Goal: Task Accomplishment & Management: Complete application form

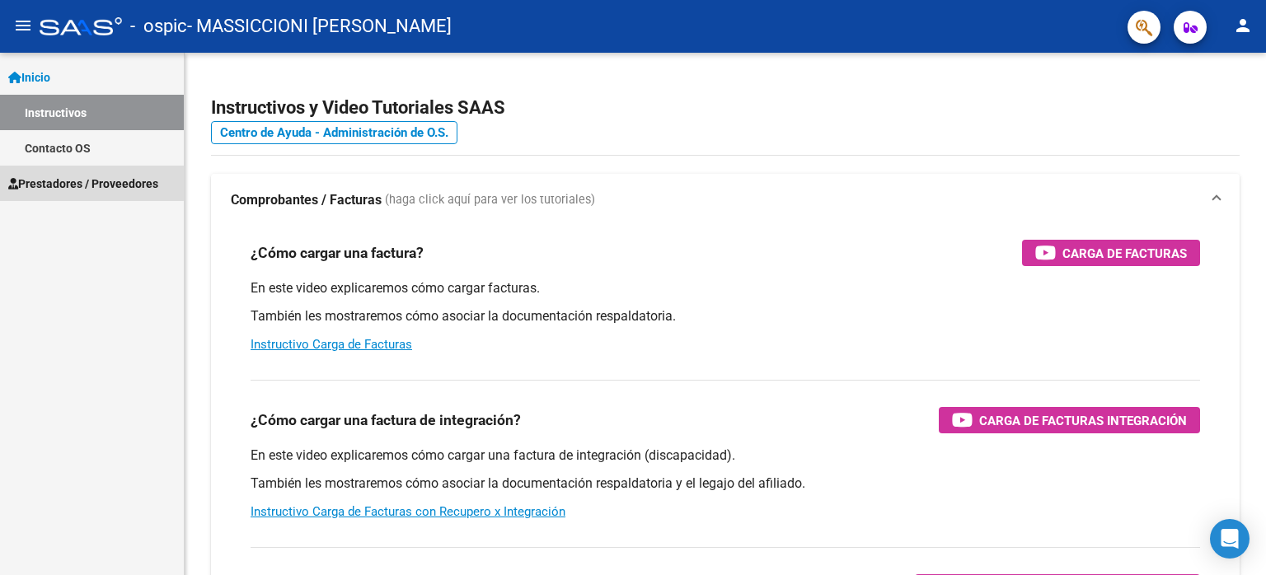
click at [84, 182] on span "Prestadores / Proveedores" at bounding box center [83, 184] width 150 height 18
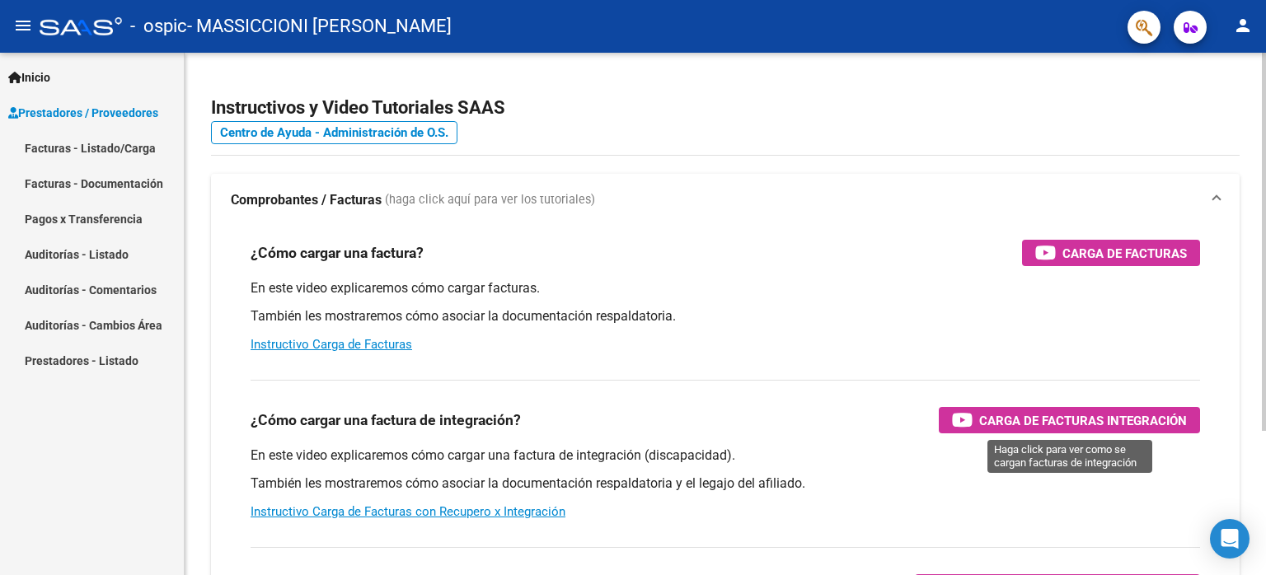
click at [1040, 425] on span "Carga de Facturas Integración" at bounding box center [1083, 421] width 208 height 21
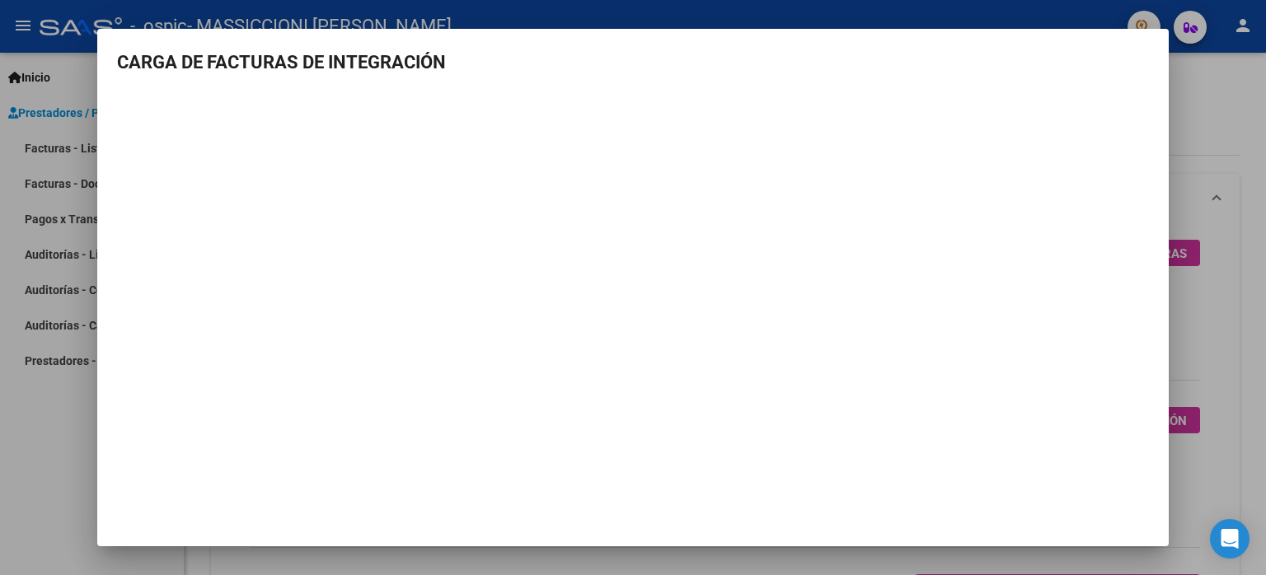
click at [1237, 251] on div at bounding box center [633, 287] width 1266 height 575
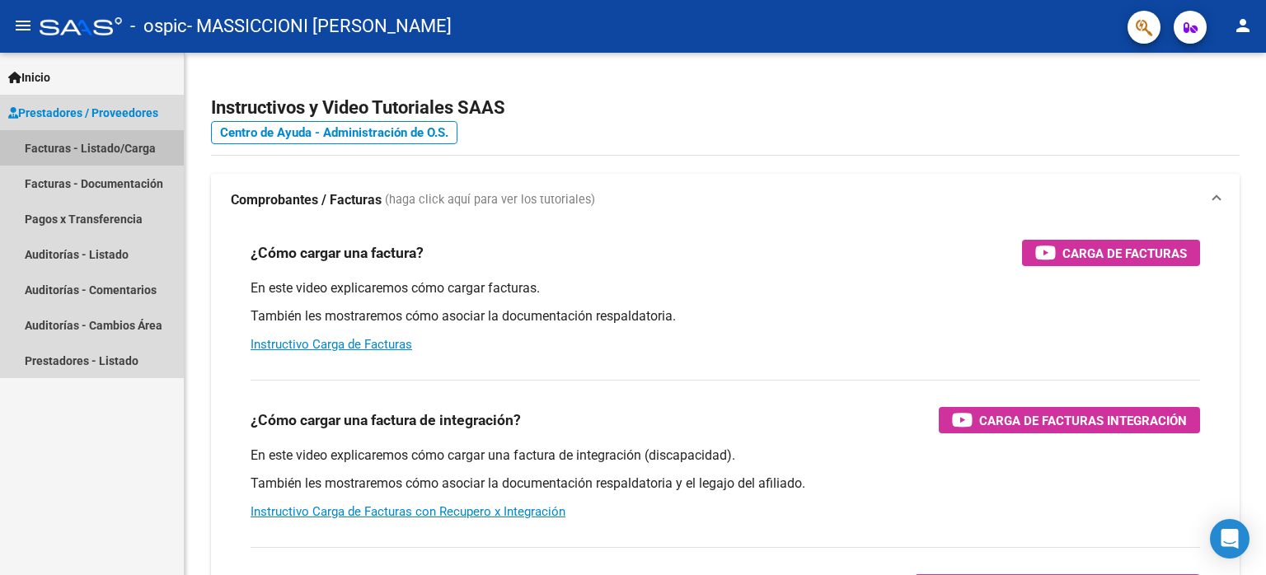
click at [69, 144] on link "Facturas - Listado/Carga" at bounding box center [92, 147] width 184 height 35
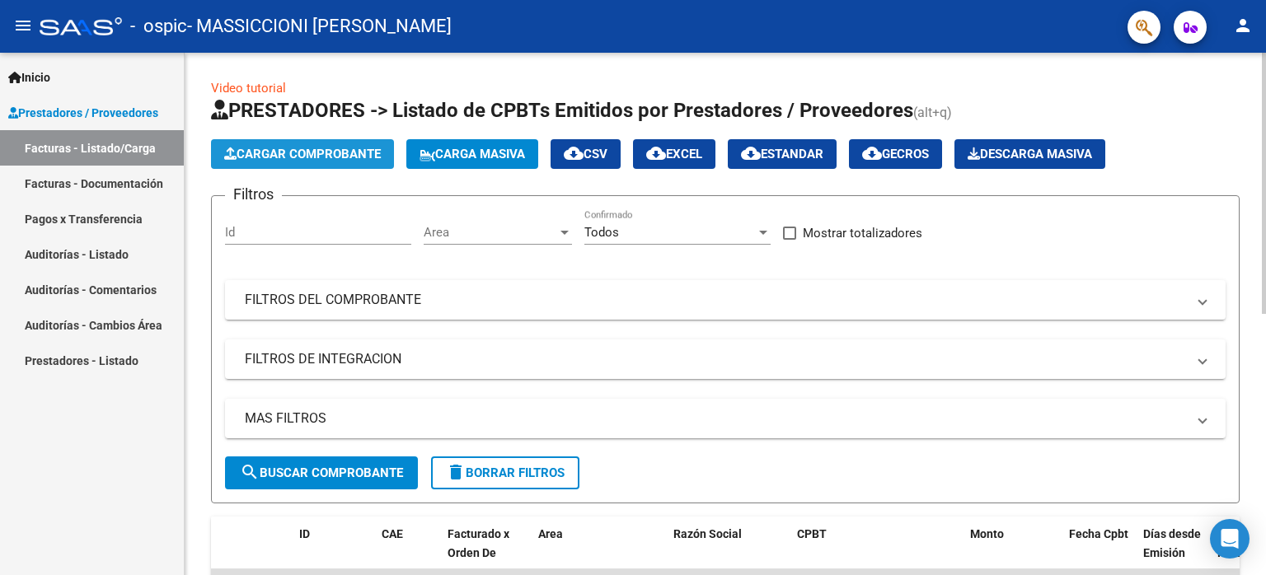
click at [261, 149] on span "Cargar Comprobante" at bounding box center [302, 154] width 157 height 15
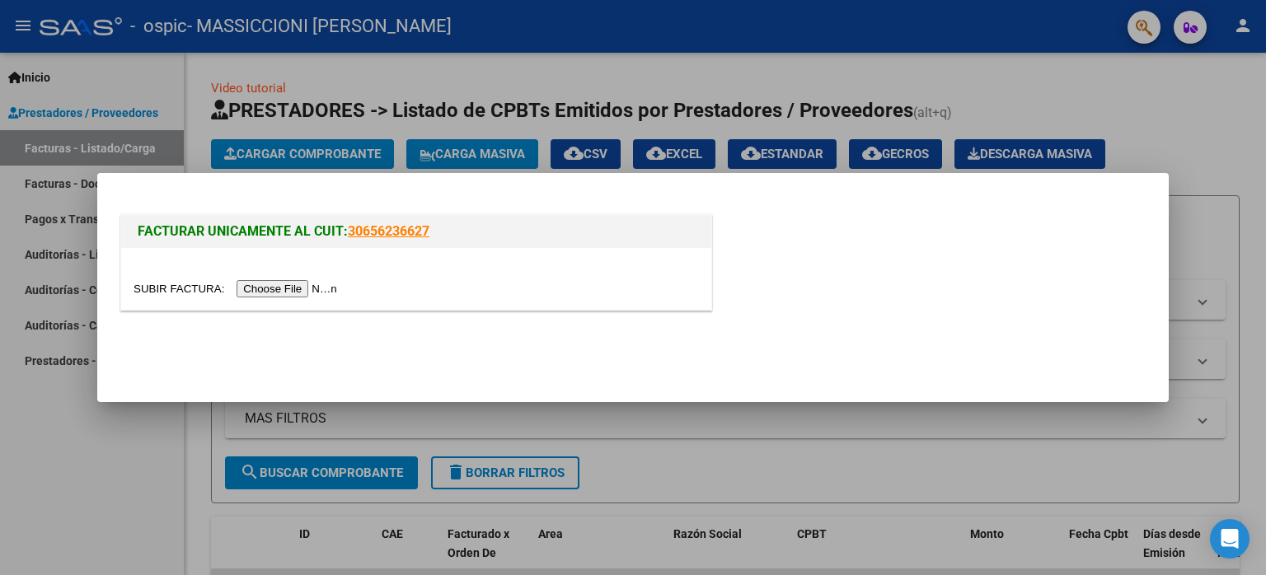
click at [317, 287] on input "file" at bounding box center [238, 288] width 209 height 17
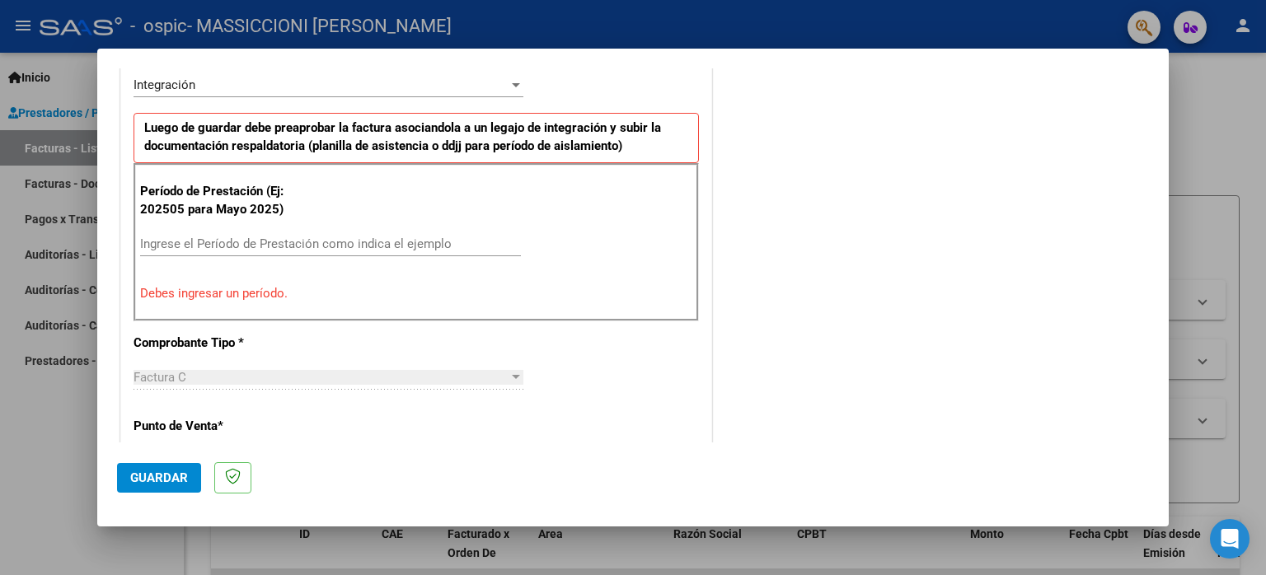
scroll to position [423, 0]
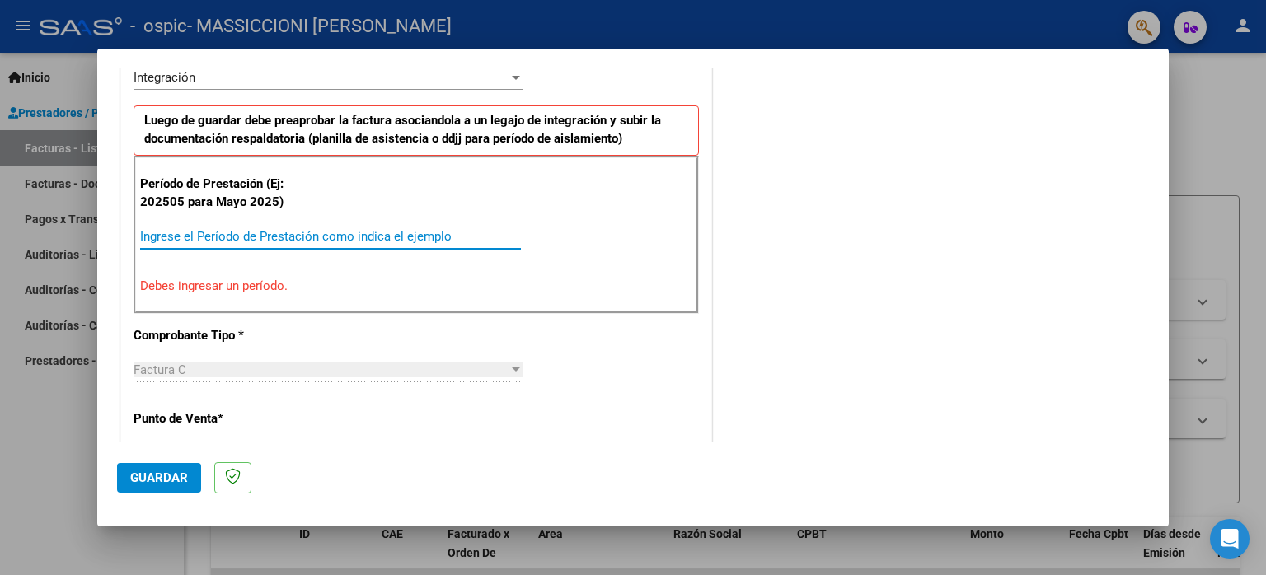
click at [261, 237] on input "Ingrese el Período de Prestación como indica el ejemplo" at bounding box center [330, 236] width 381 height 15
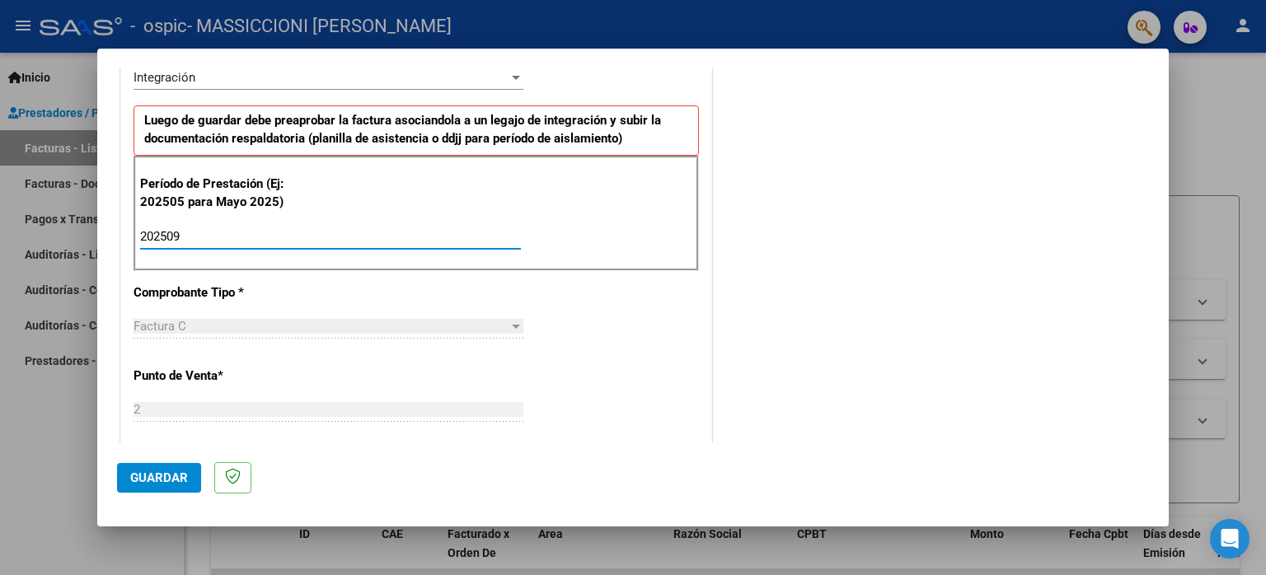
type input "202509"
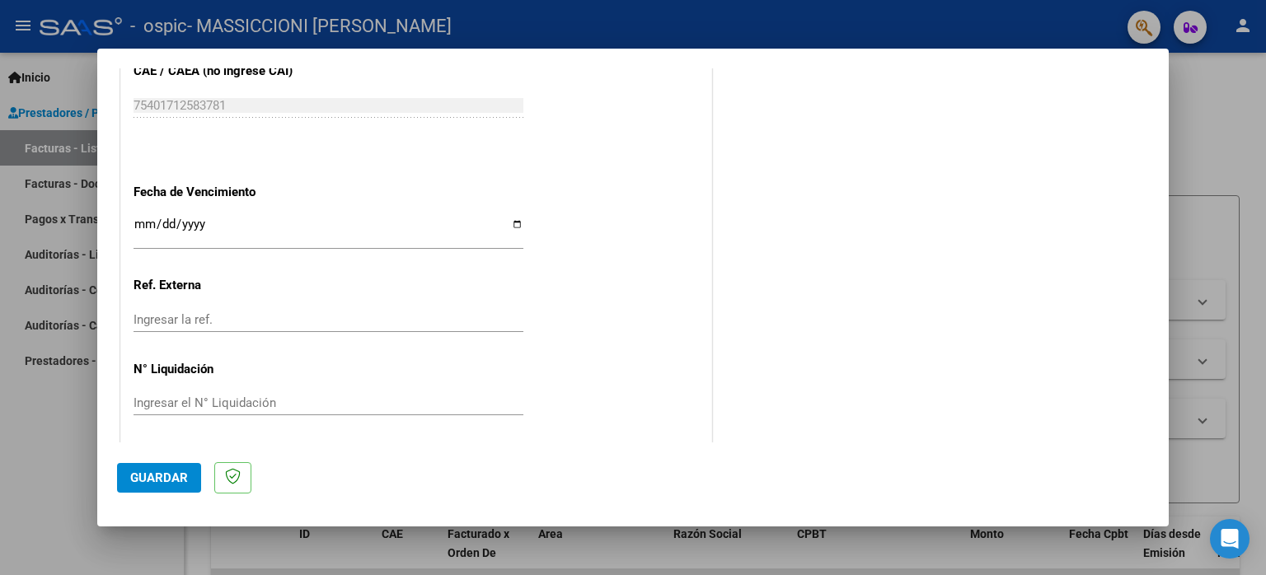
scroll to position [1074, 0]
click at [171, 472] on span "Guardar" at bounding box center [159, 478] width 58 height 15
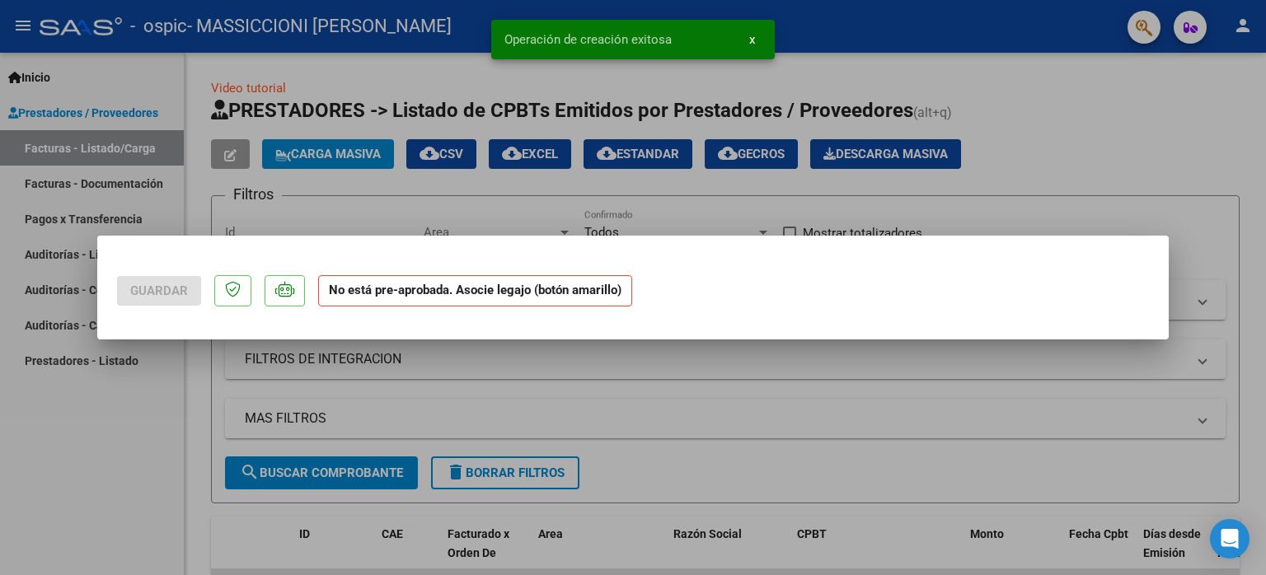
scroll to position [0, 0]
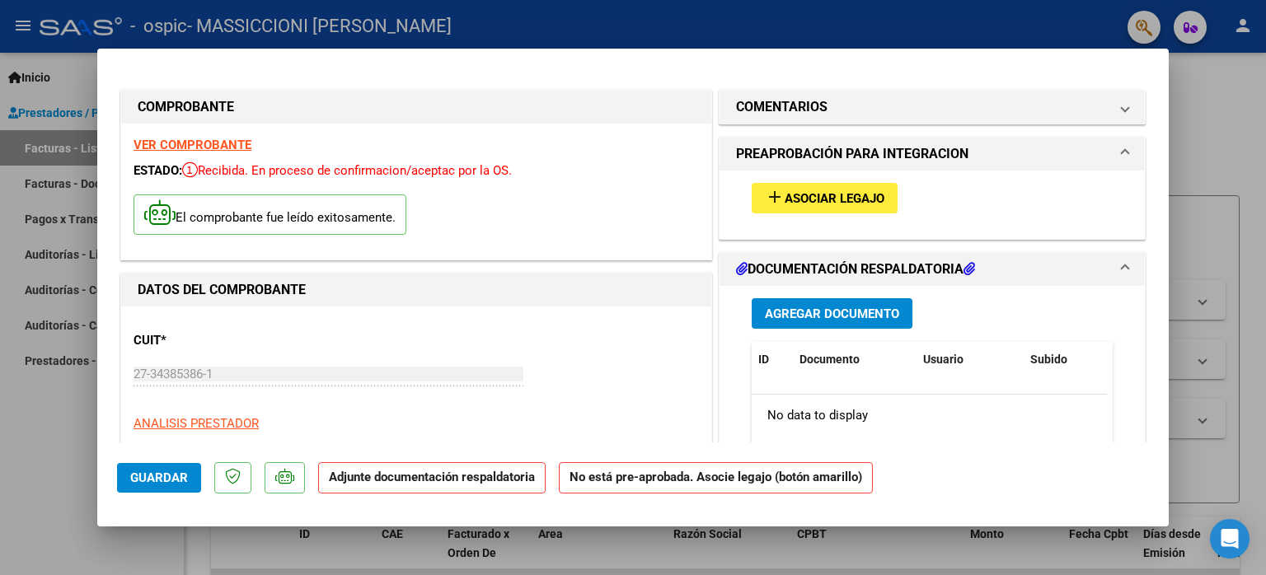
click at [837, 204] on span "Asociar Legajo" at bounding box center [835, 198] width 100 height 15
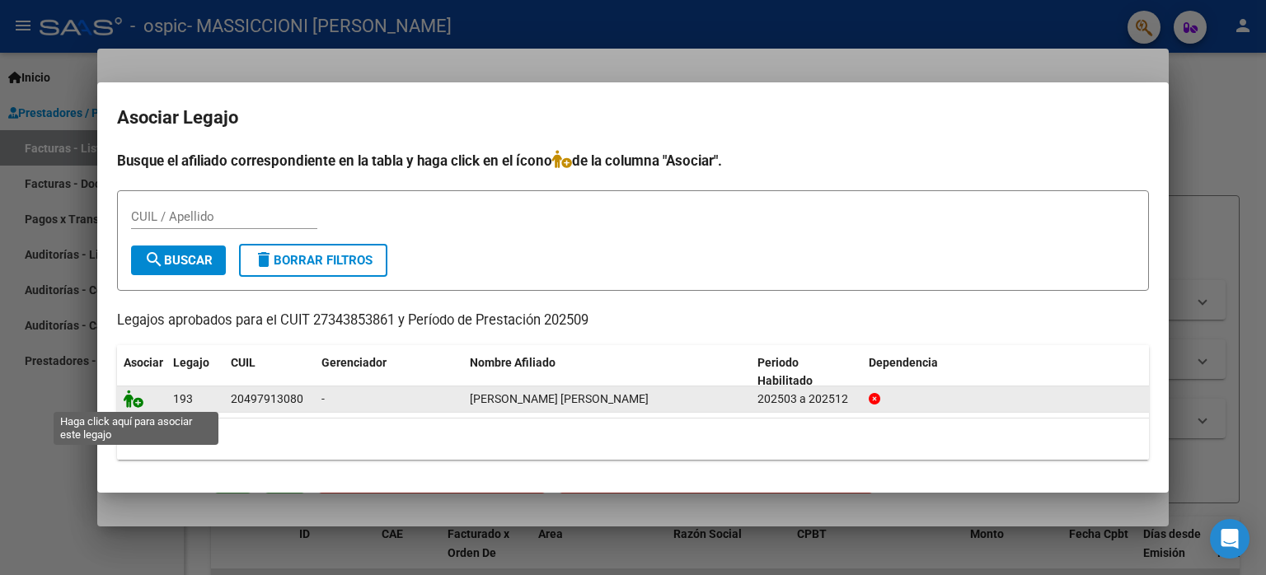
click at [139, 394] on icon at bounding box center [134, 399] width 20 height 18
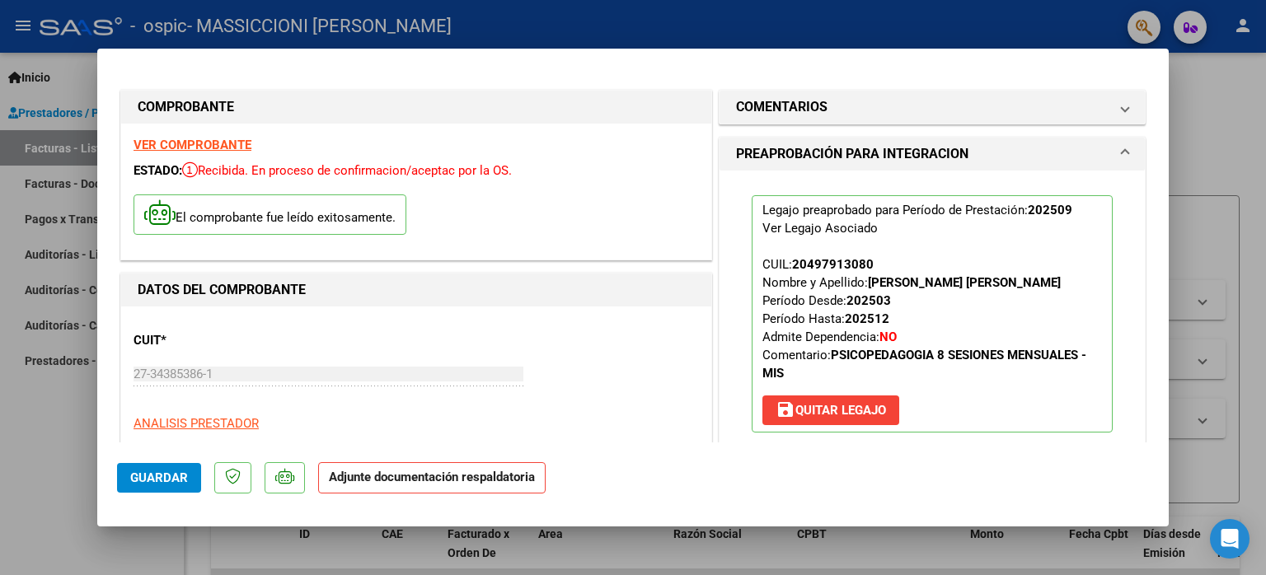
click at [378, 486] on p "Adjunte documentación respaldatoria" at bounding box center [432, 479] width 228 height 32
click at [370, 485] on p "Adjunte documentación respaldatoria" at bounding box center [432, 479] width 228 height 32
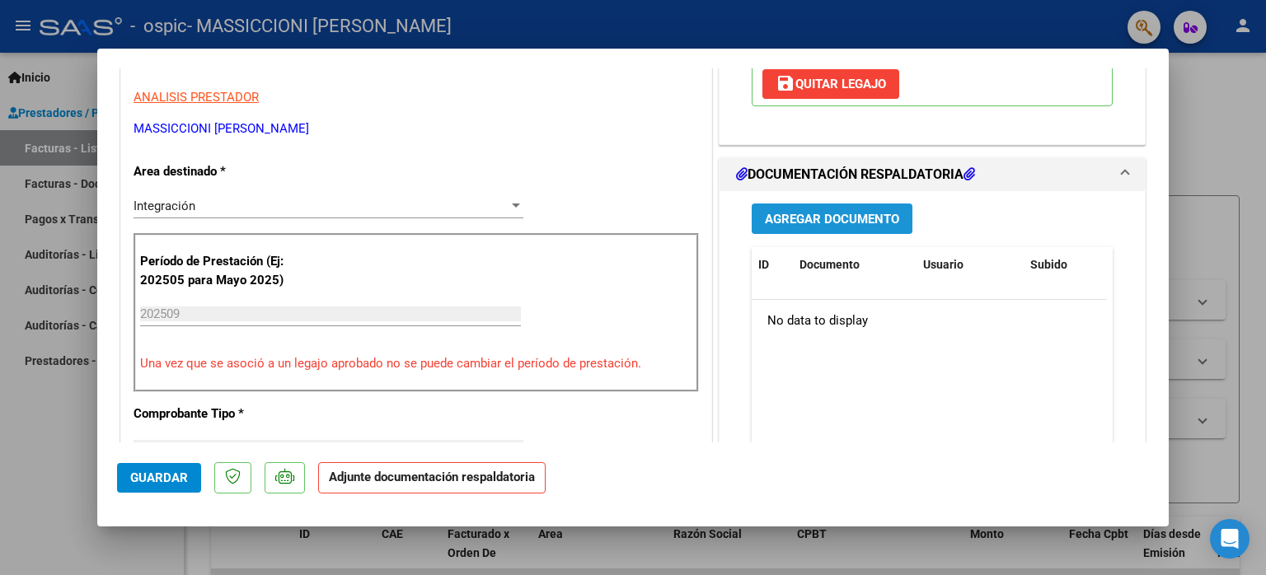
click at [844, 221] on span "Agregar Documento" at bounding box center [832, 219] width 134 height 15
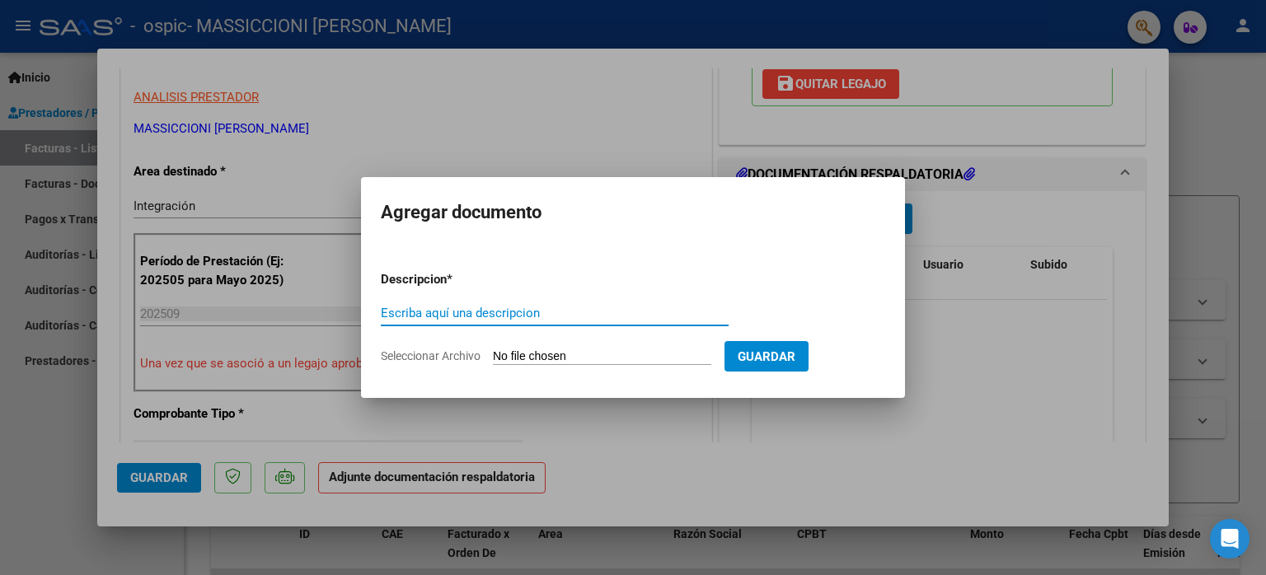
click at [473, 314] on input "Escriba aquí una descripcion" at bounding box center [555, 313] width 348 height 15
type input "Planilla de Asistencia"
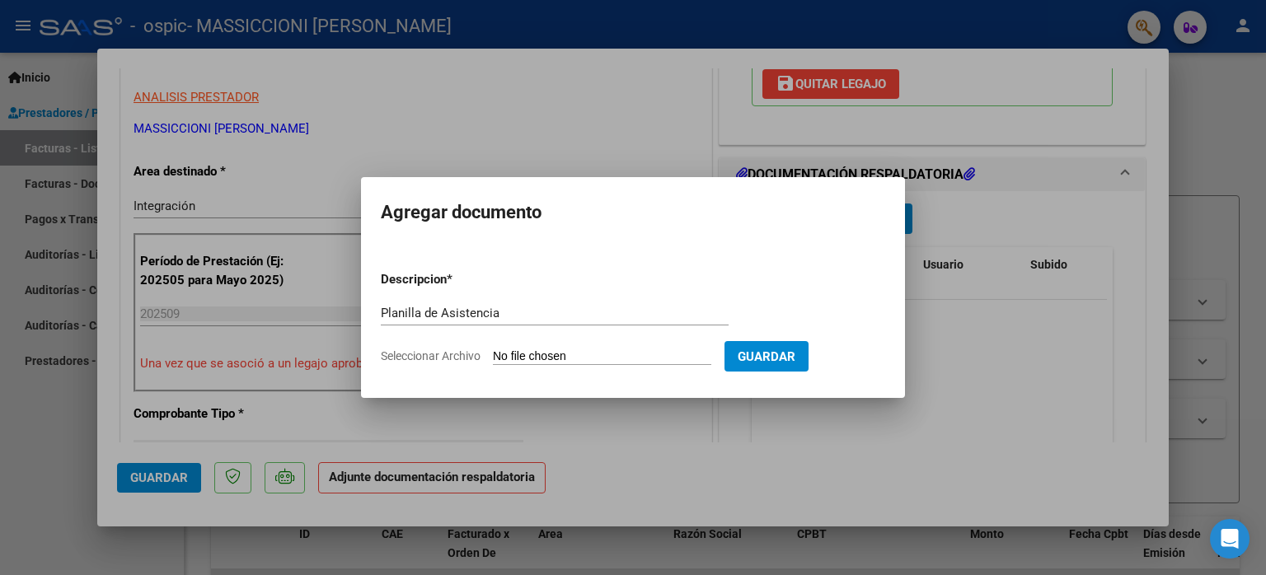
click at [626, 346] on form "Descripcion * Planilla de Asistencia Escriba aquí una descripcion Seleccionar A…" at bounding box center [633, 318] width 505 height 120
click at [594, 353] on input "Seleccionar Archivo" at bounding box center [602, 358] width 218 height 16
type input "C:\fakepath\Asistencia [DATE].pdf"
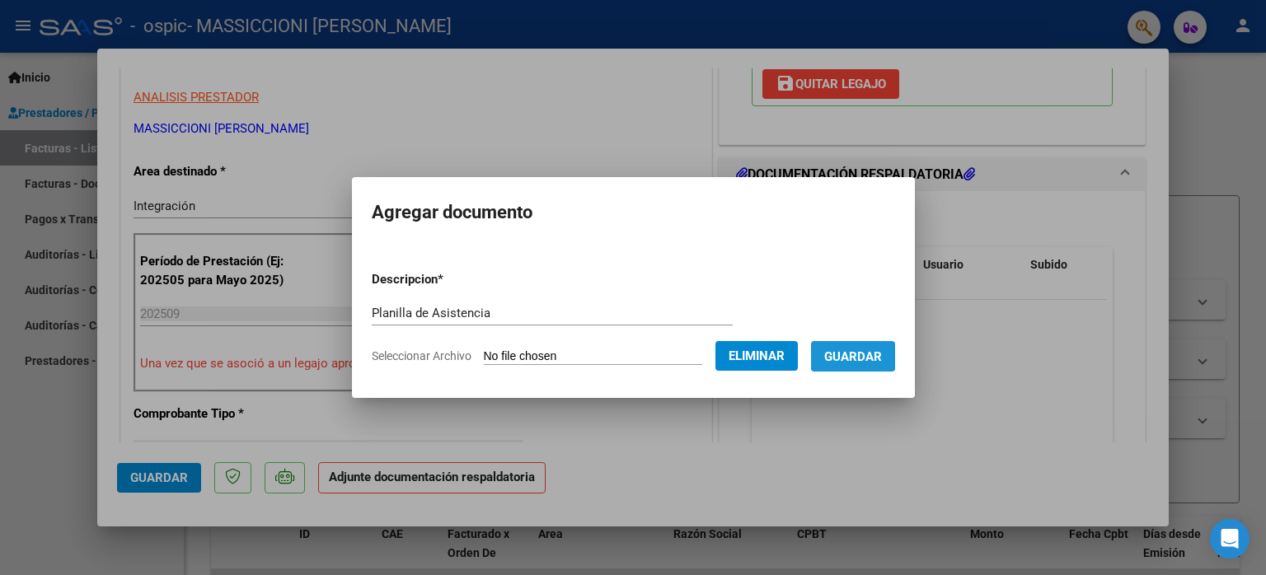
click at [867, 355] on span "Guardar" at bounding box center [853, 357] width 58 height 15
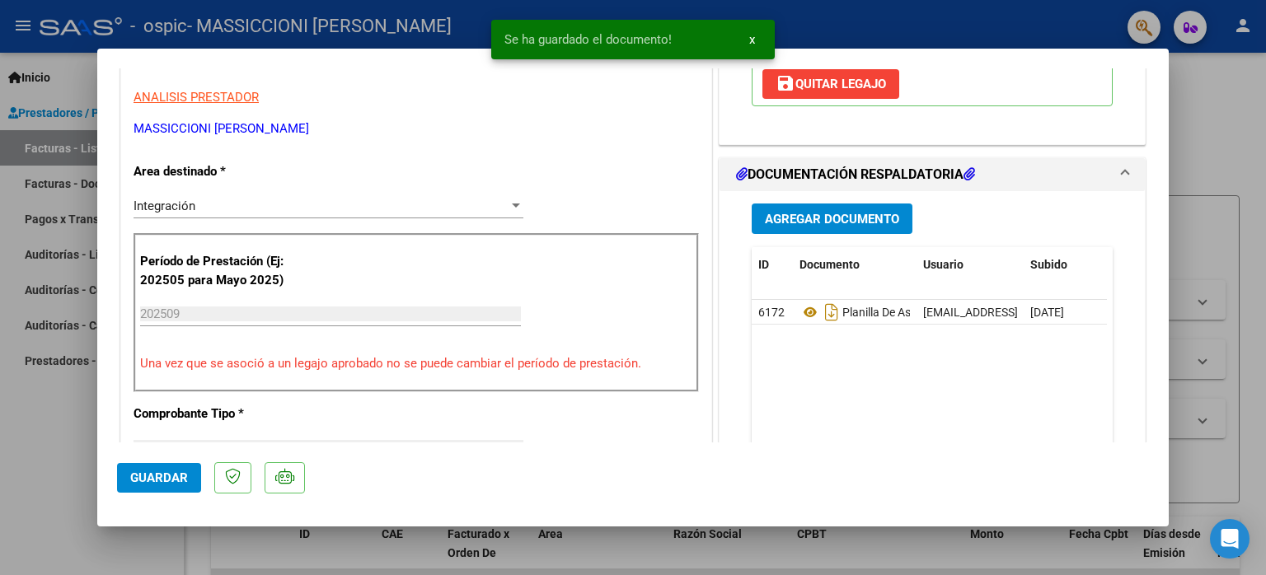
click at [1168, 340] on mat-dialog-content "COMPROBANTE VER COMPROBANTE ESTADO: Recibida. En proceso de confirmacion/acepta…" at bounding box center [633, 255] width 1072 height 374
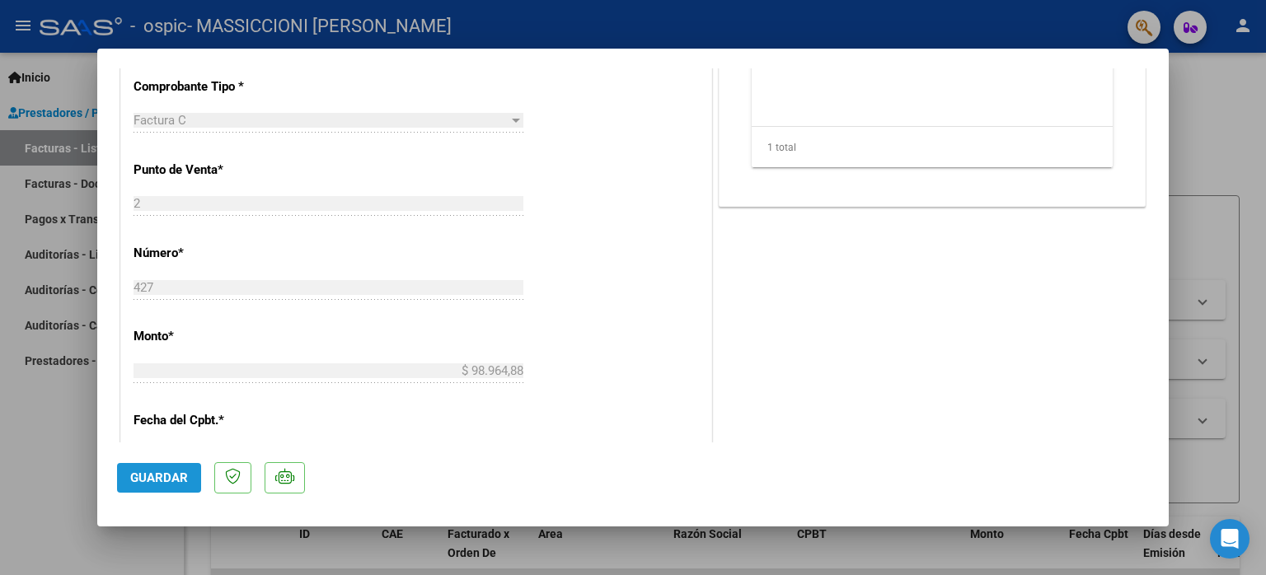
click at [162, 481] on span "Guardar" at bounding box center [159, 478] width 58 height 15
click at [1155, 121] on mat-dialog-content "COMPROBANTE VER COMPROBANTE ESTADO: Recibida. En proceso de confirmacion/acepta…" at bounding box center [633, 255] width 1072 height 374
click at [165, 471] on span "Guardar" at bounding box center [159, 478] width 58 height 15
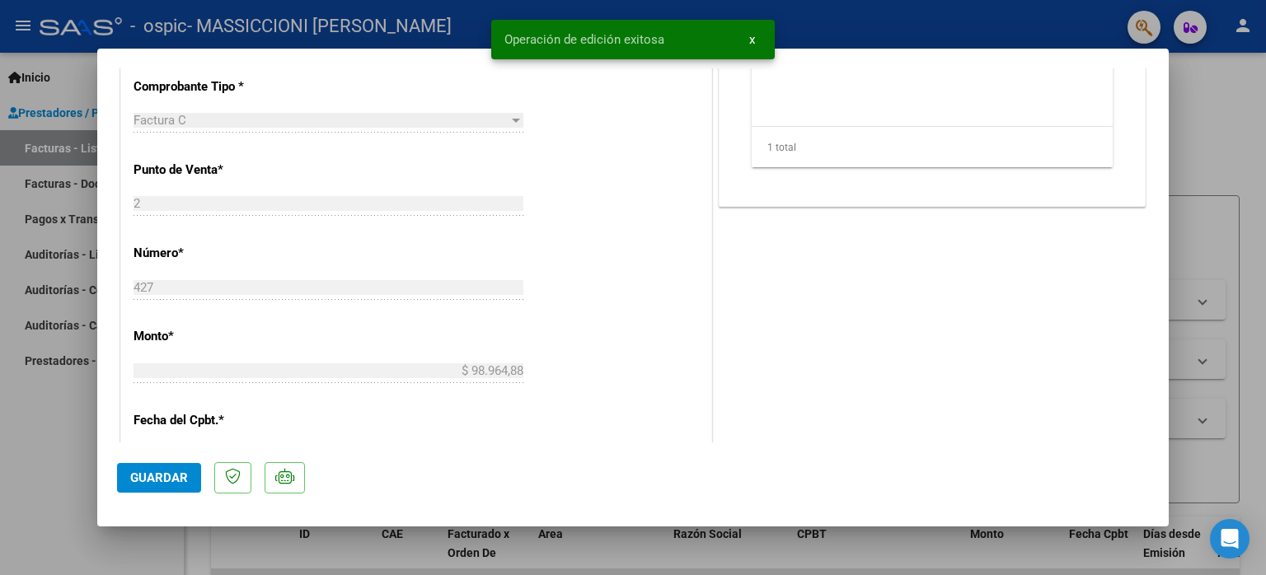
click at [748, 42] on button "x" at bounding box center [752, 40] width 32 height 30
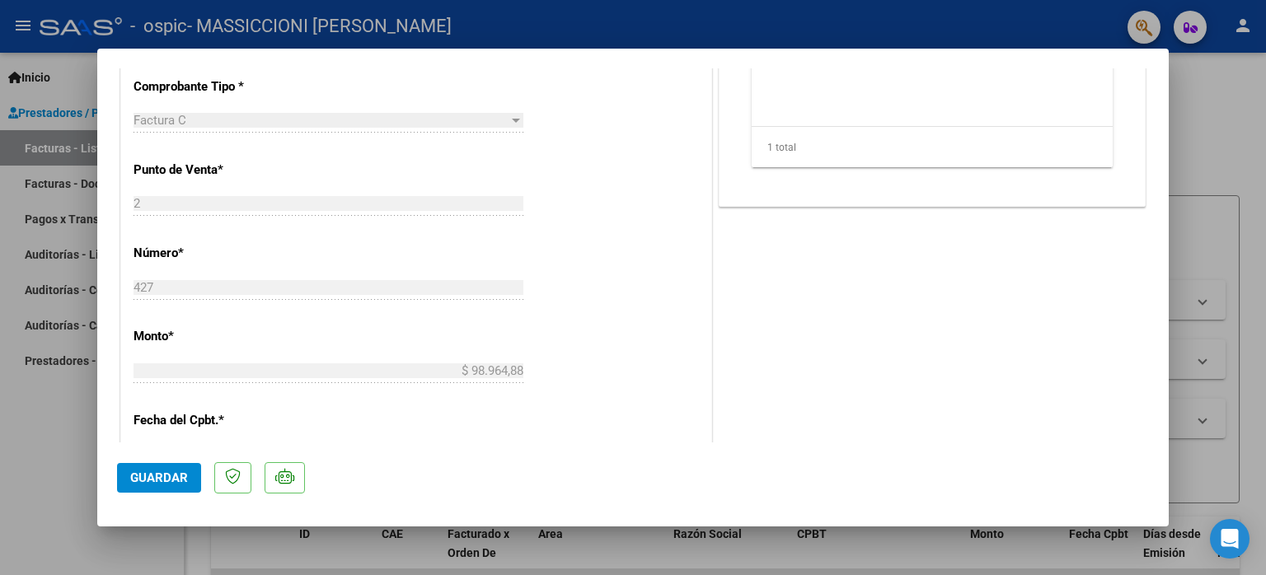
click at [1208, 126] on div at bounding box center [633, 287] width 1266 height 575
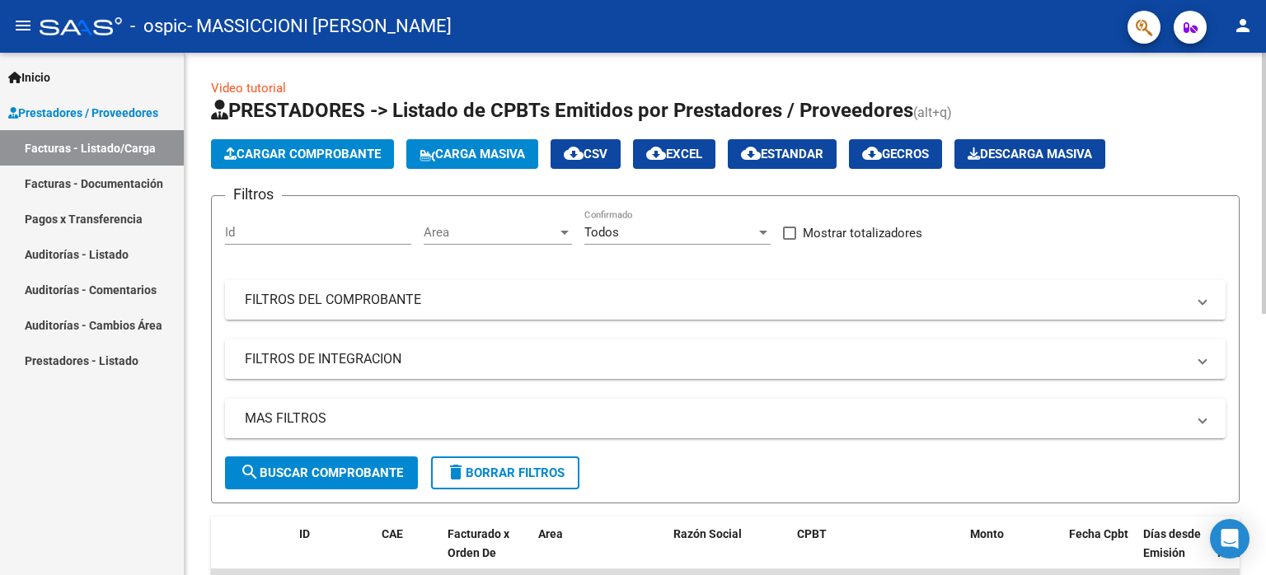
scroll to position [523, 0]
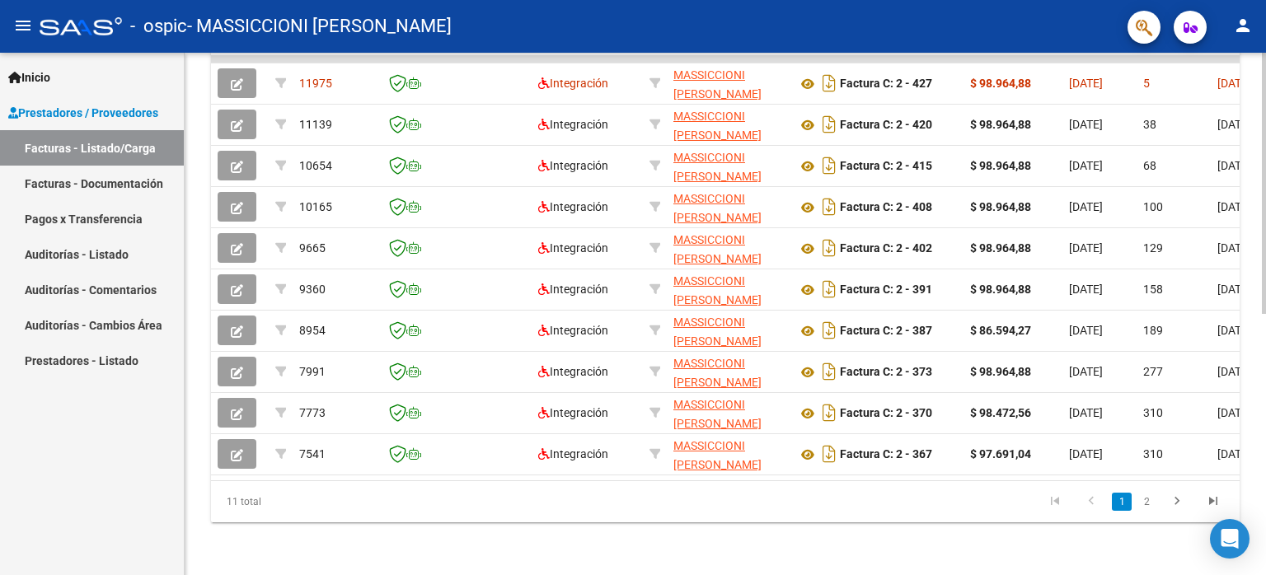
click at [1266, 373] on div at bounding box center [1264, 314] width 4 height 523
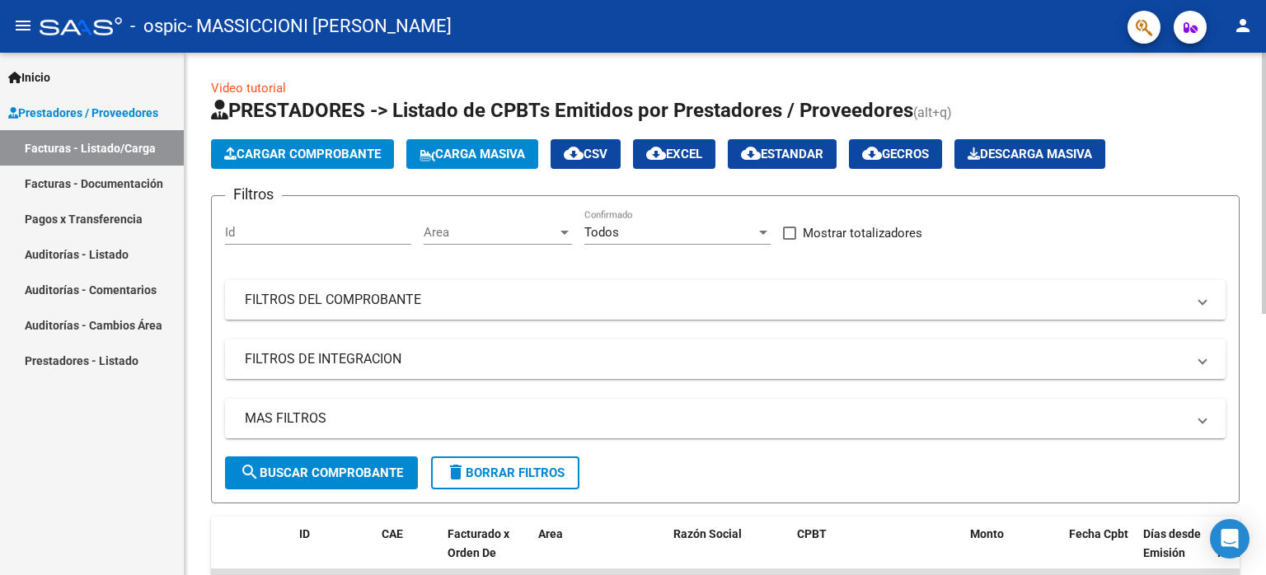
click at [1266, 124] on div at bounding box center [1264, 314] width 4 height 523
